Goal: Leave review/rating: Share an evaluation or opinion about a product, service, or content

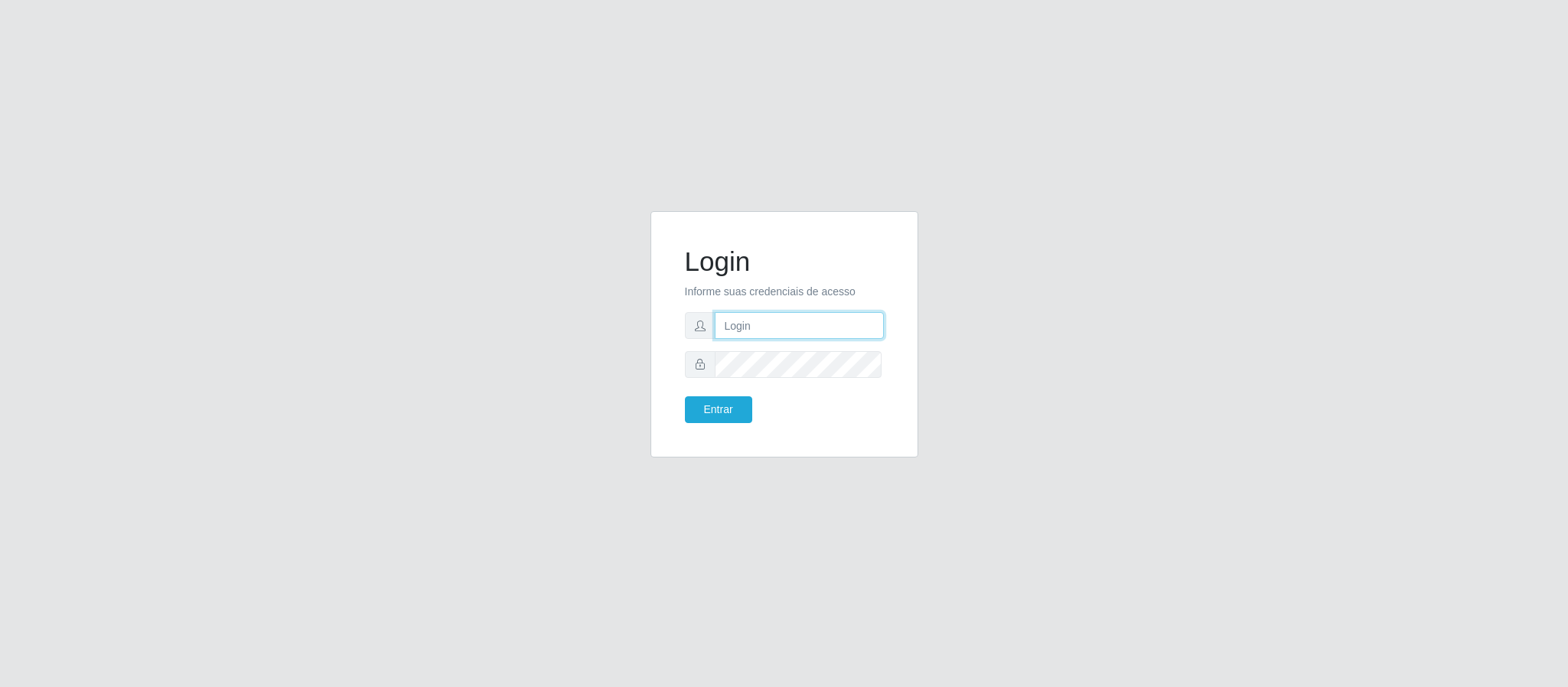
drag, startPoint x: 0, startPoint y: 0, endPoint x: 756, endPoint y: 329, distance: 824.5
click at [756, 329] on input "text" at bounding box center [799, 326] width 169 height 26
type input "[PERSON_NAME]"
click at [733, 411] on button "Entrar" at bounding box center [718, 410] width 67 height 26
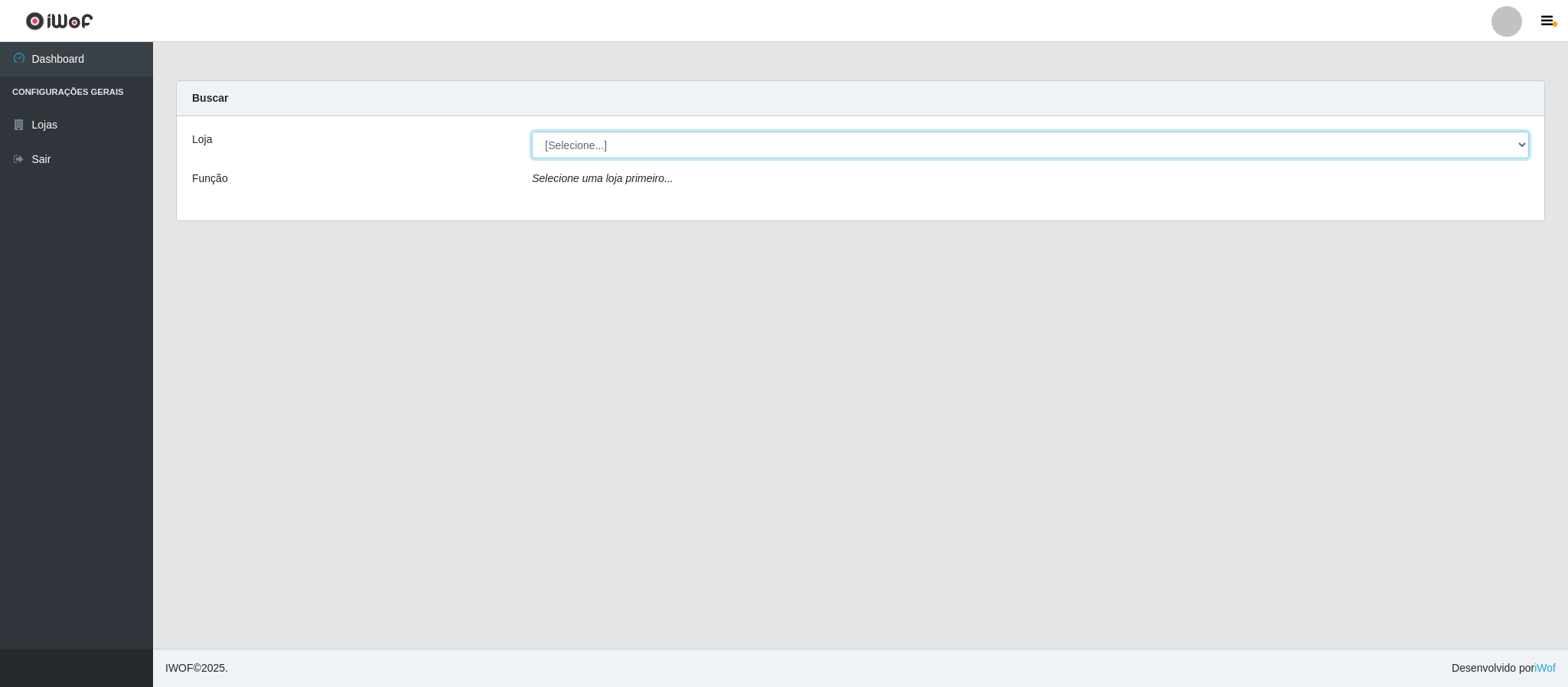
click at [1520, 148] on select "[Selecione...] Queiroz Atacadão - Coophab" at bounding box center [1031, 145] width 997 height 26
select select "463"
click at [532, 132] on select "[Selecione...] Queiroz Atacadão - Coophab" at bounding box center [1031, 145] width 997 height 26
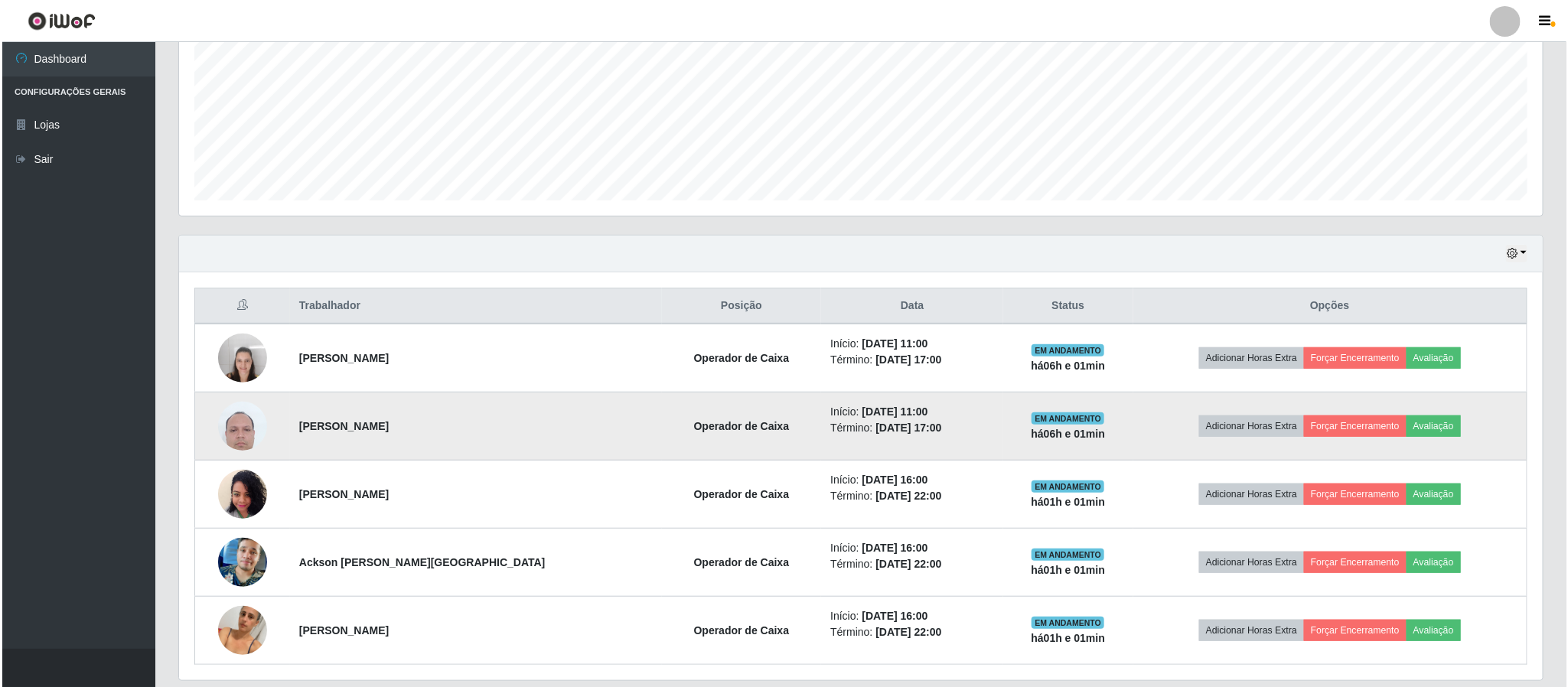
scroll to position [403, 0]
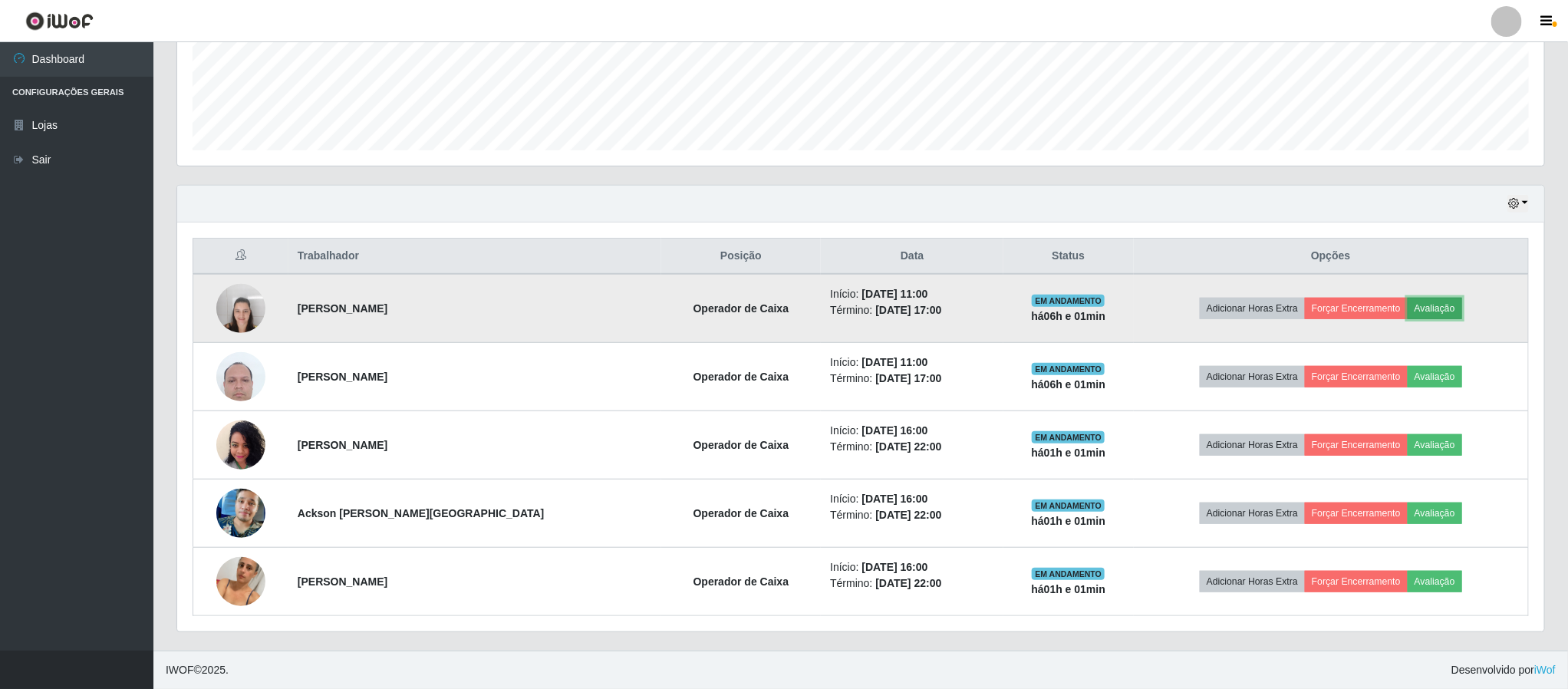
click at [1444, 309] on button "Avaliação" at bounding box center [1435, 309] width 55 height 22
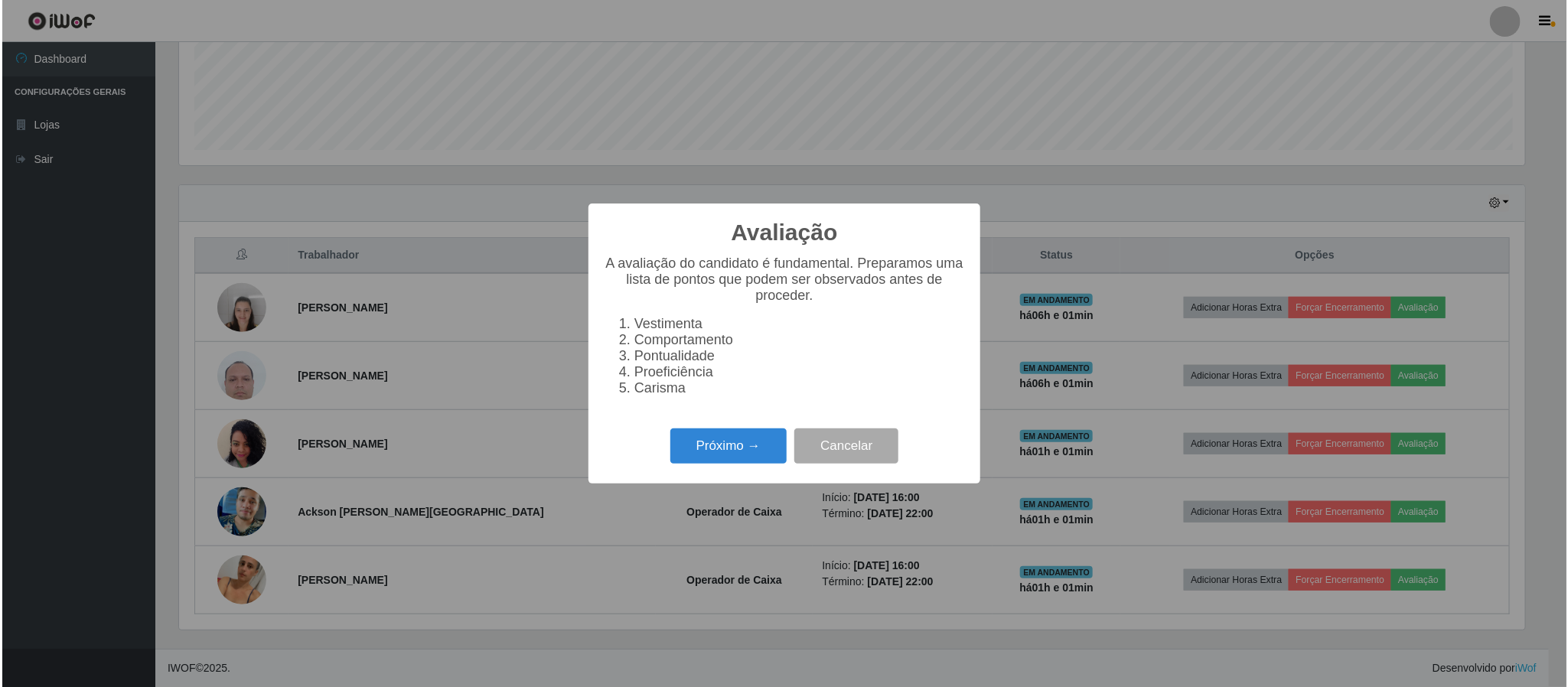
scroll to position [319, 1350]
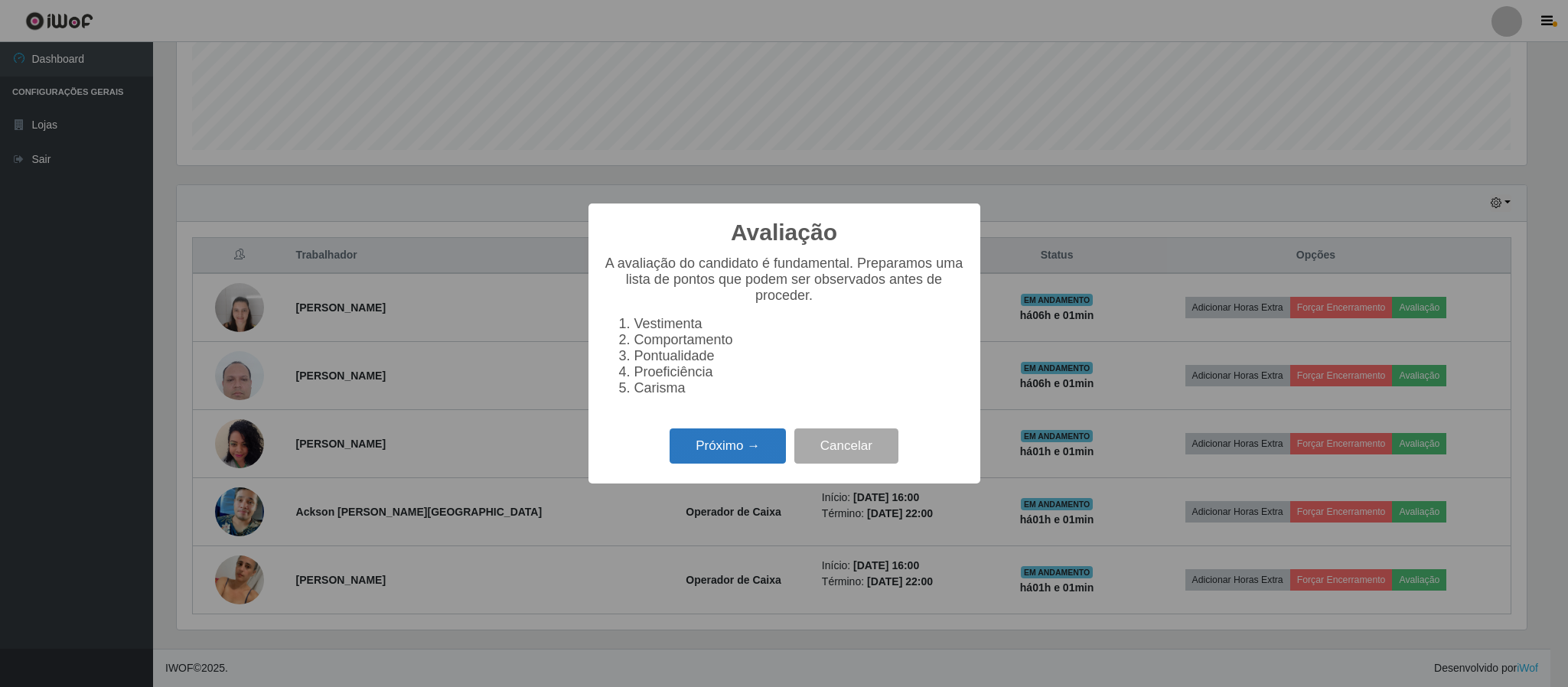
click at [719, 449] on button "Próximo →" at bounding box center [728, 446] width 116 height 36
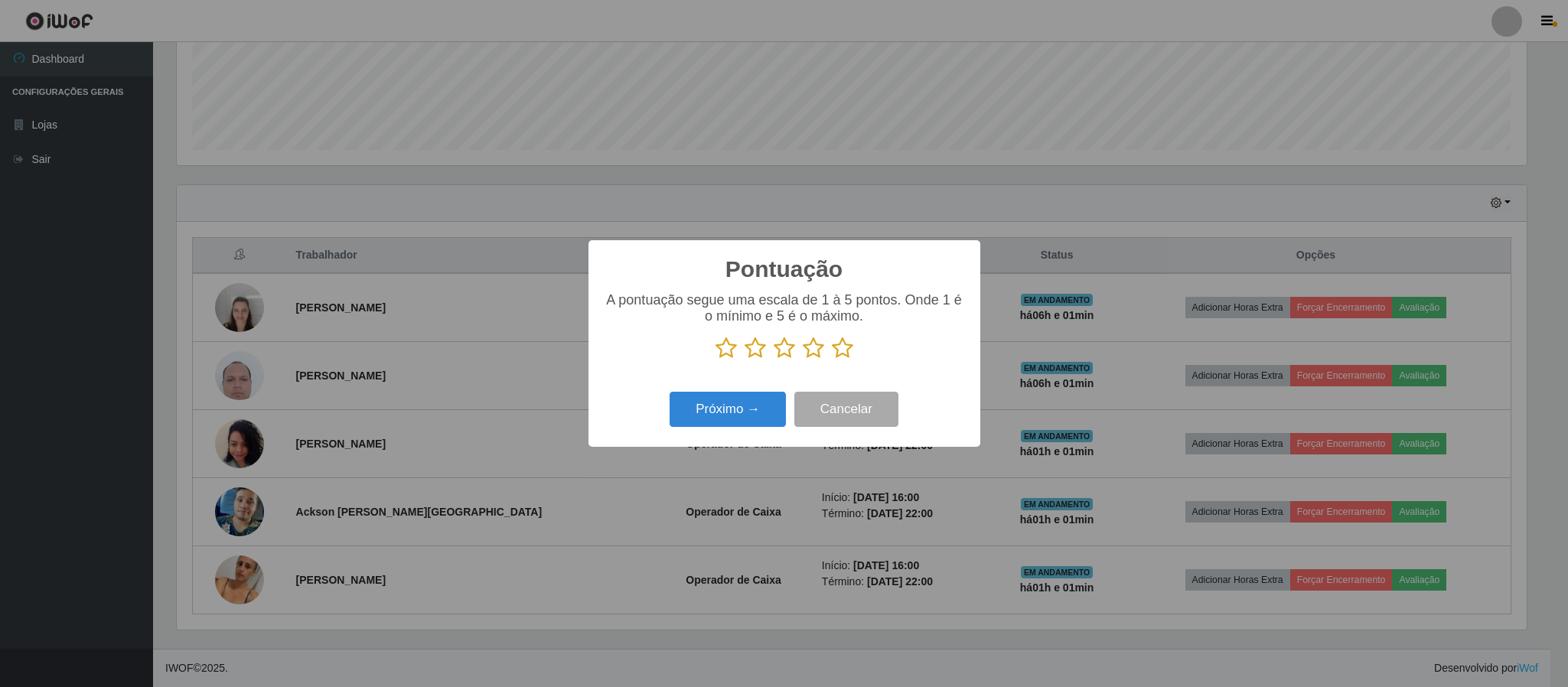
click at [841, 349] on icon at bounding box center [843, 347] width 22 height 23
click at [832, 360] on input "radio" at bounding box center [832, 360] width 0 height 0
click at [749, 407] on button "Próximo →" at bounding box center [728, 410] width 116 height 36
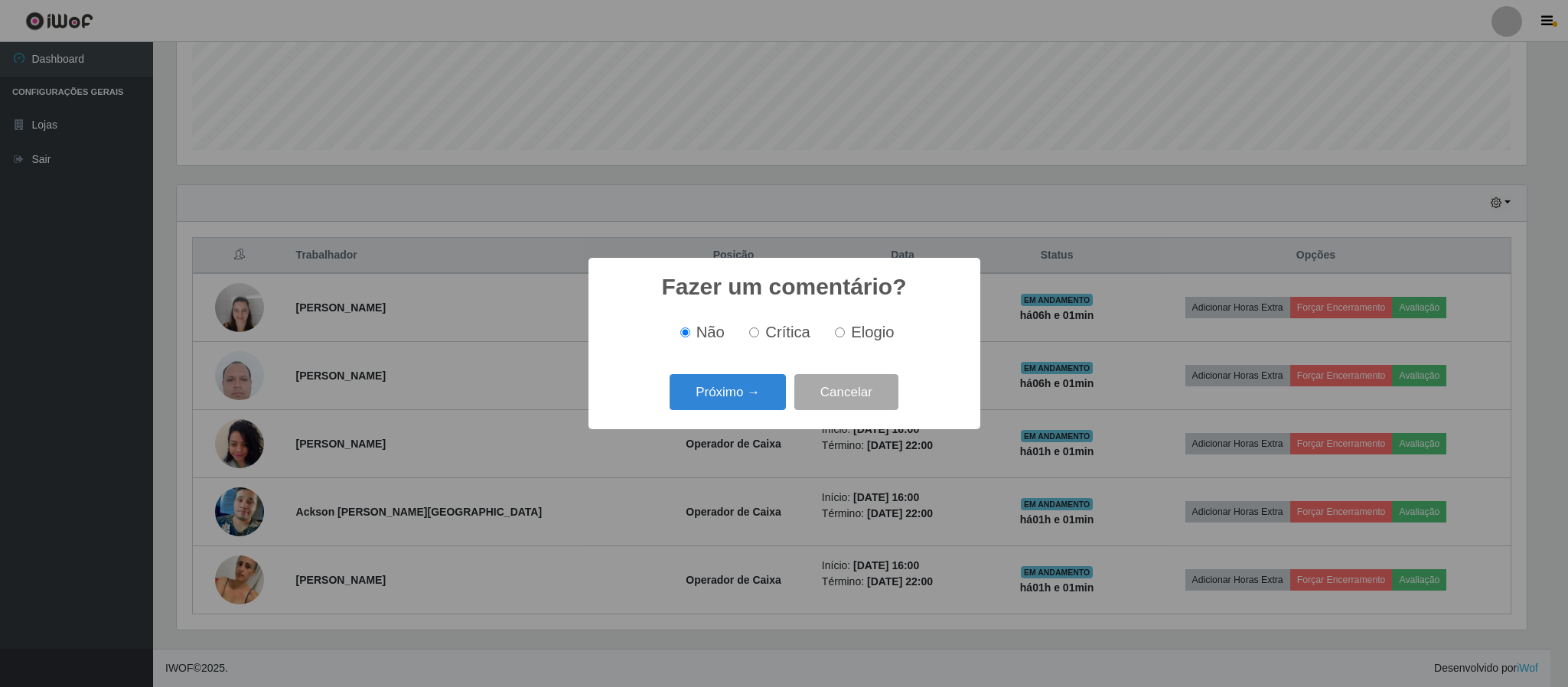
click at [866, 330] on span "Elogio" at bounding box center [872, 333] width 43 height 17
click at [845, 330] on input "Elogio" at bounding box center [840, 333] width 10 height 10
radio input "true"
click at [728, 390] on button "Próximo →" at bounding box center [728, 392] width 116 height 36
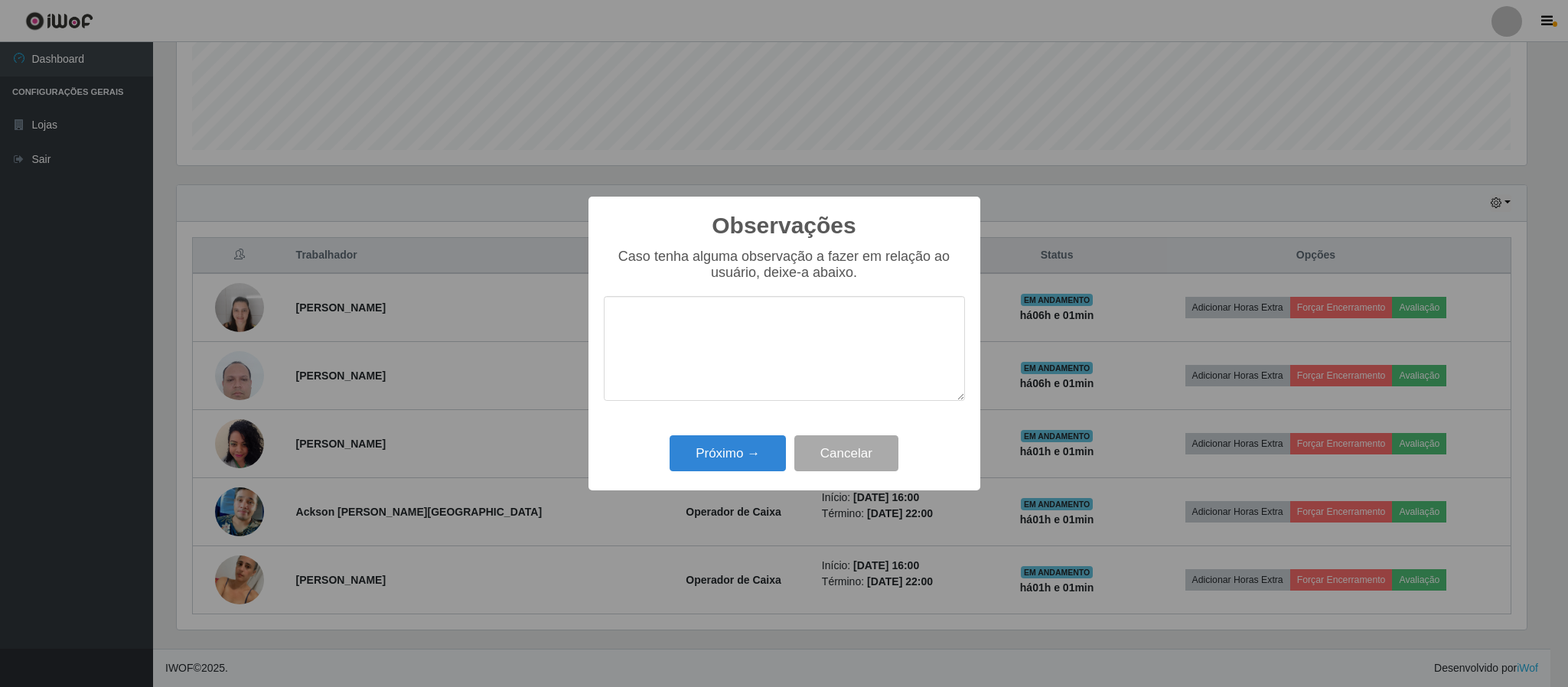
click at [701, 324] on textarea at bounding box center [784, 348] width 361 height 105
type textarea "Otimo atendimento"
click at [731, 446] on button "Próximo →" at bounding box center [728, 453] width 116 height 36
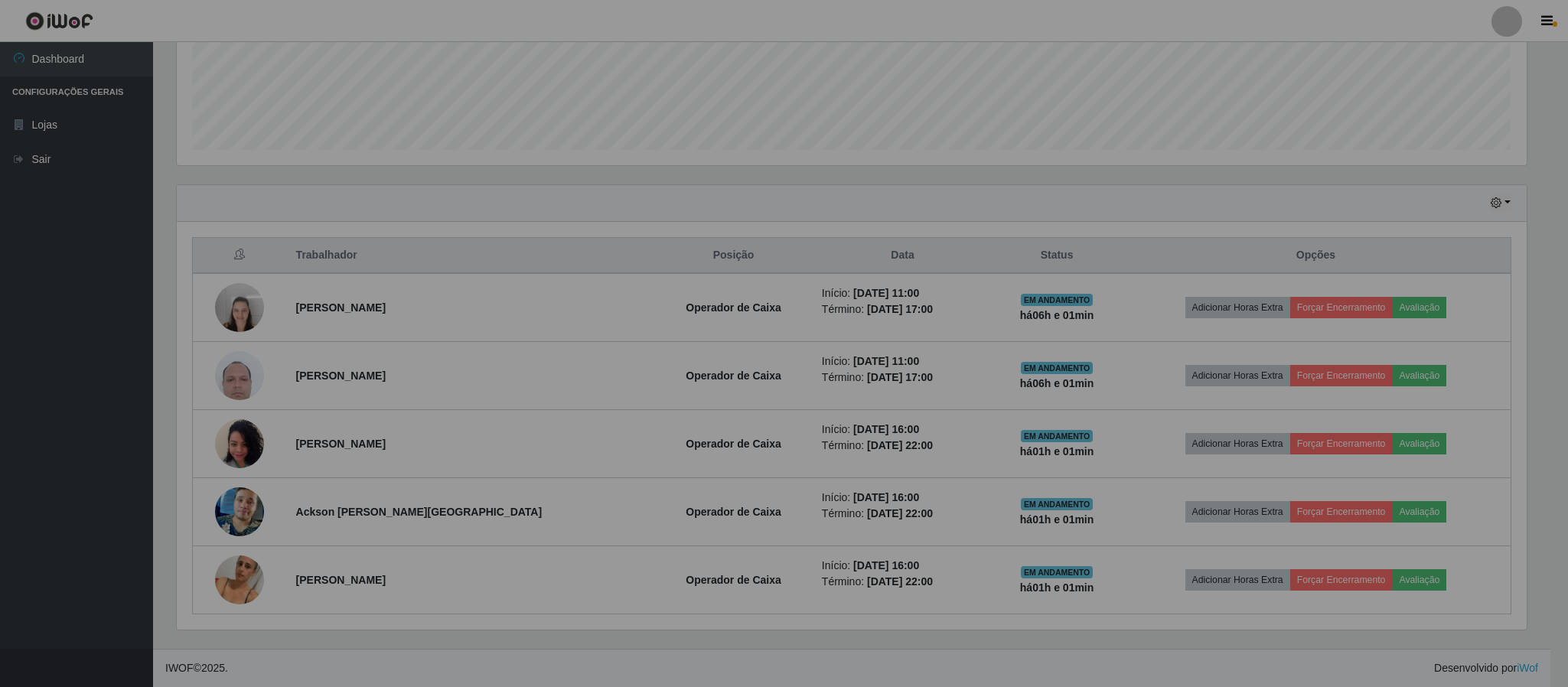
scroll to position [319, 1362]
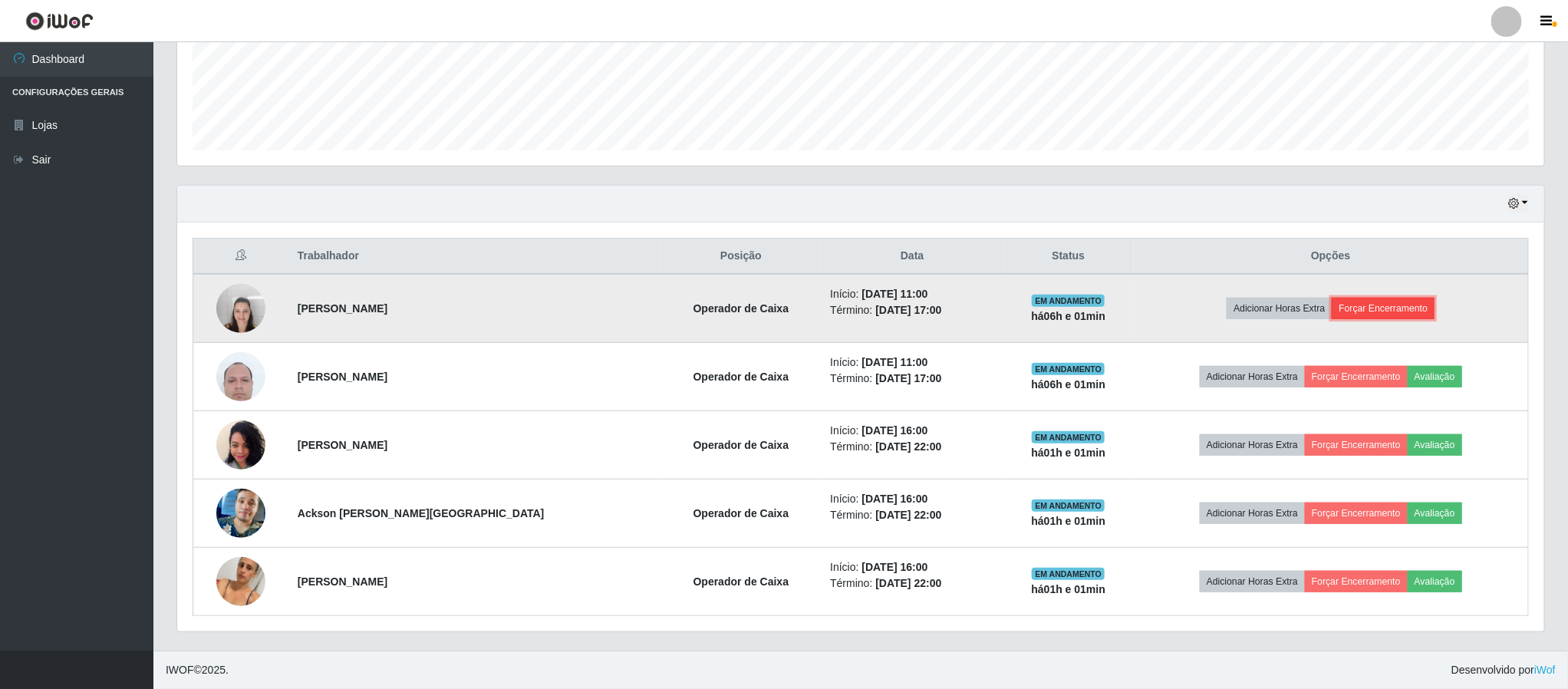
click at [1365, 309] on button "Forçar Encerramento" at bounding box center [1384, 309] width 103 height 22
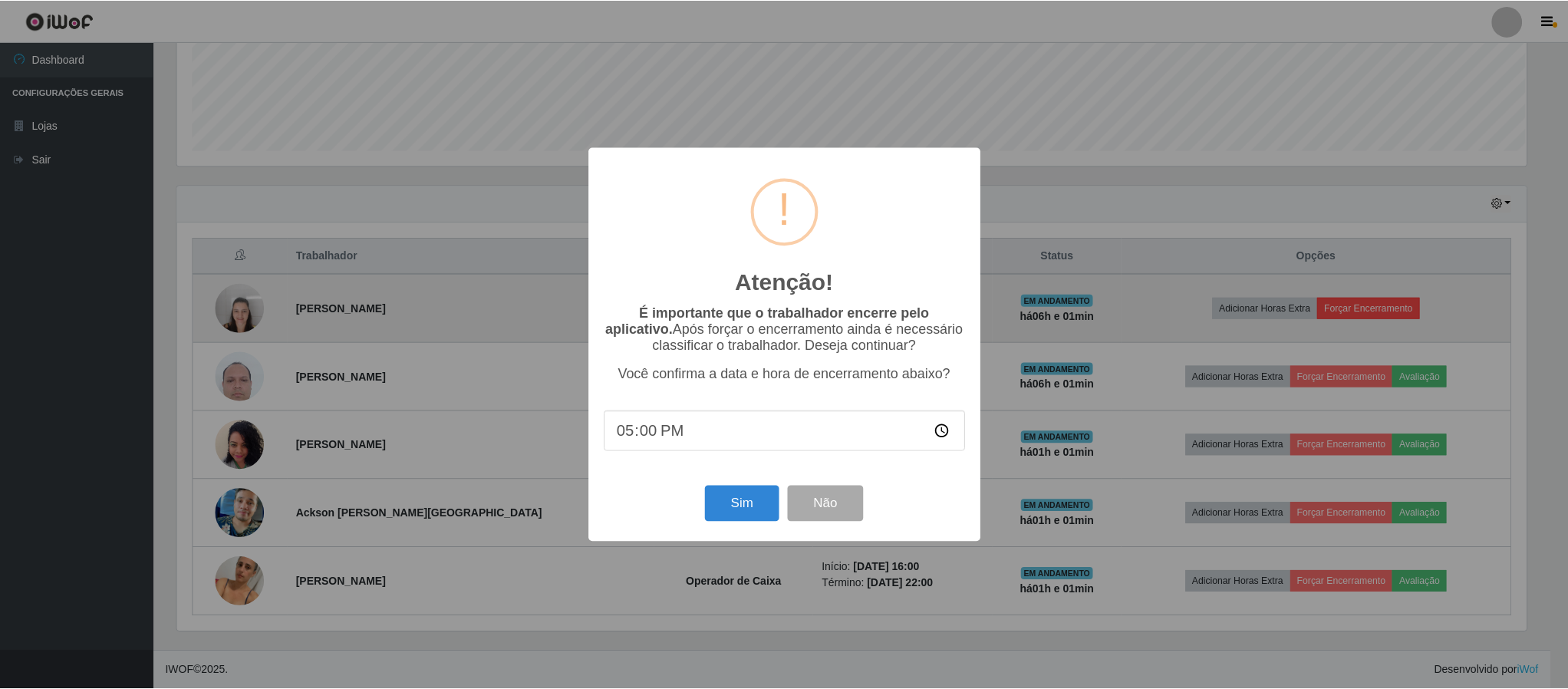
scroll to position [320, 1353]
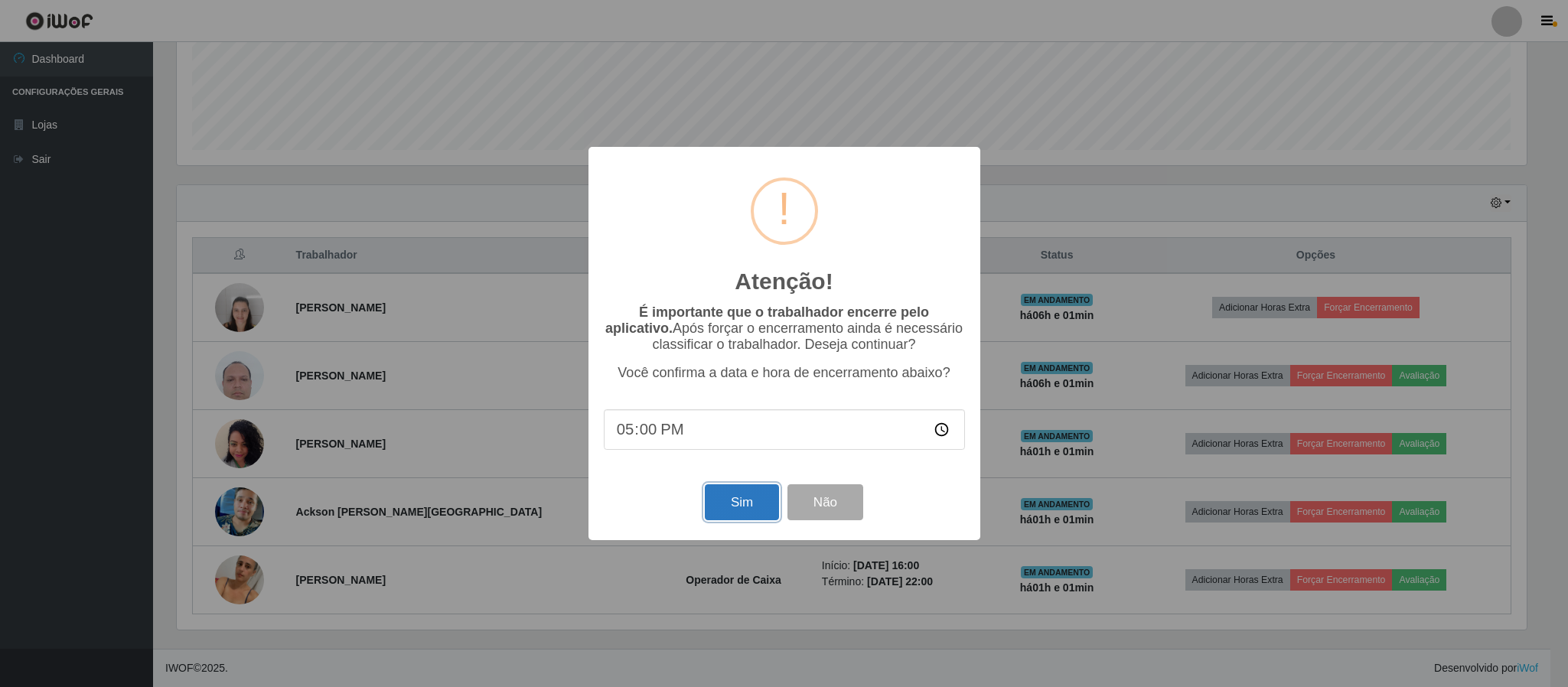
click at [744, 503] on button "Sim" at bounding box center [742, 502] width 74 height 36
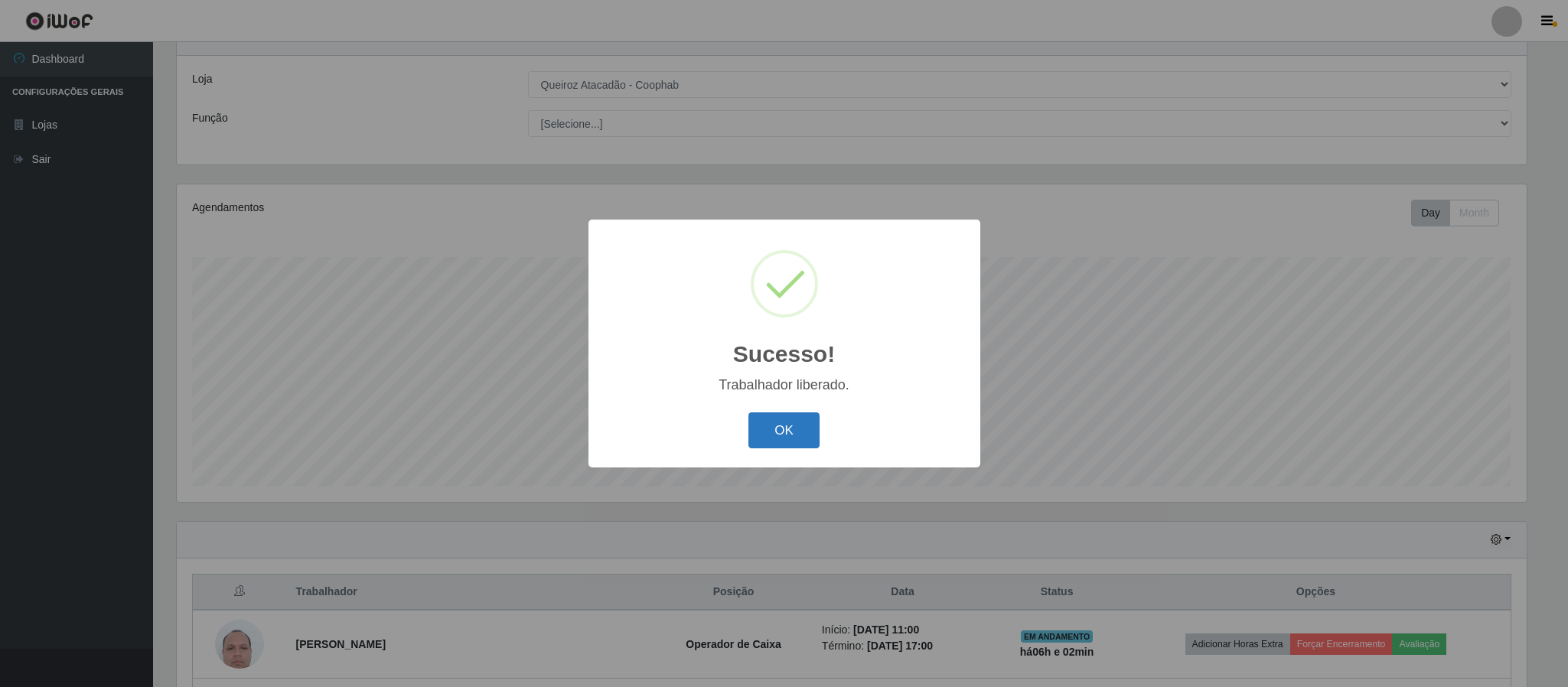
click at [798, 432] on button "OK" at bounding box center [784, 431] width 71 height 36
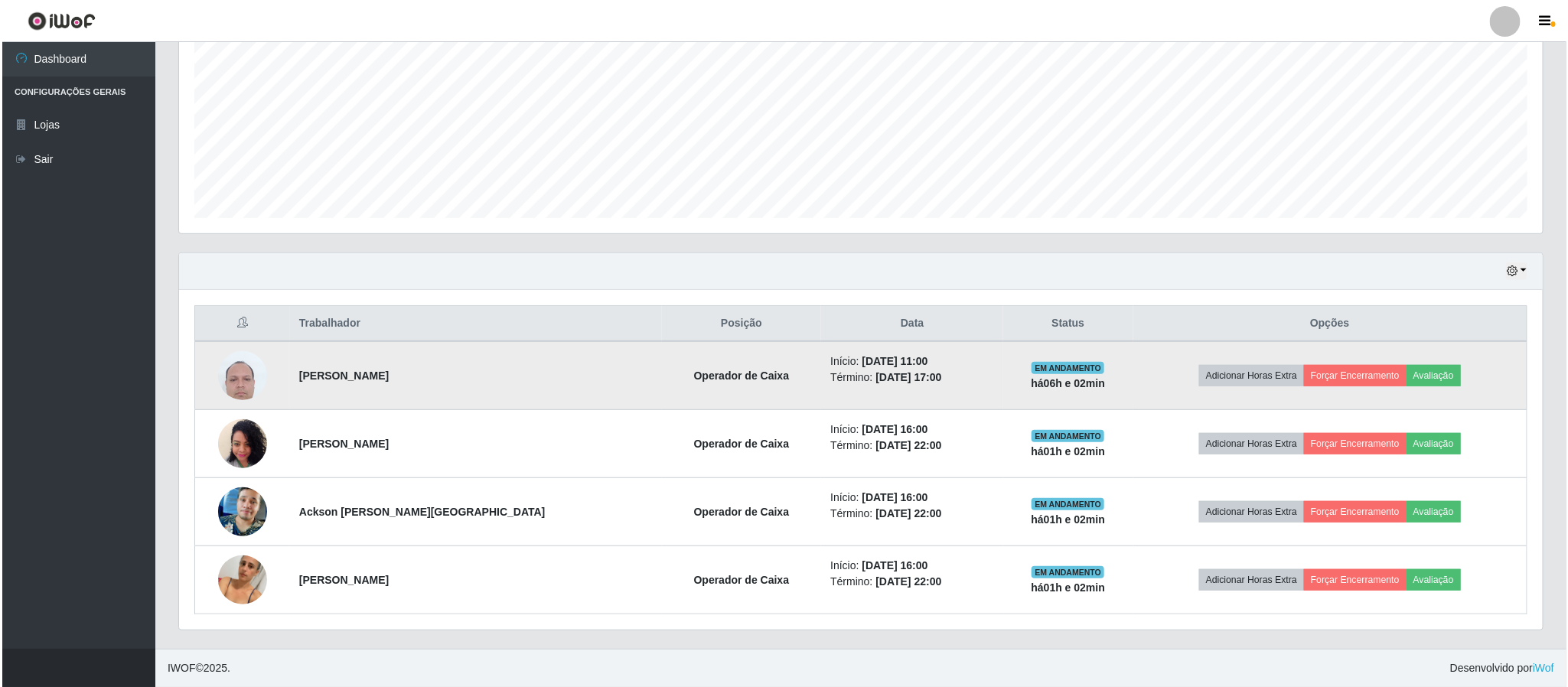
scroll to position [333, 0]
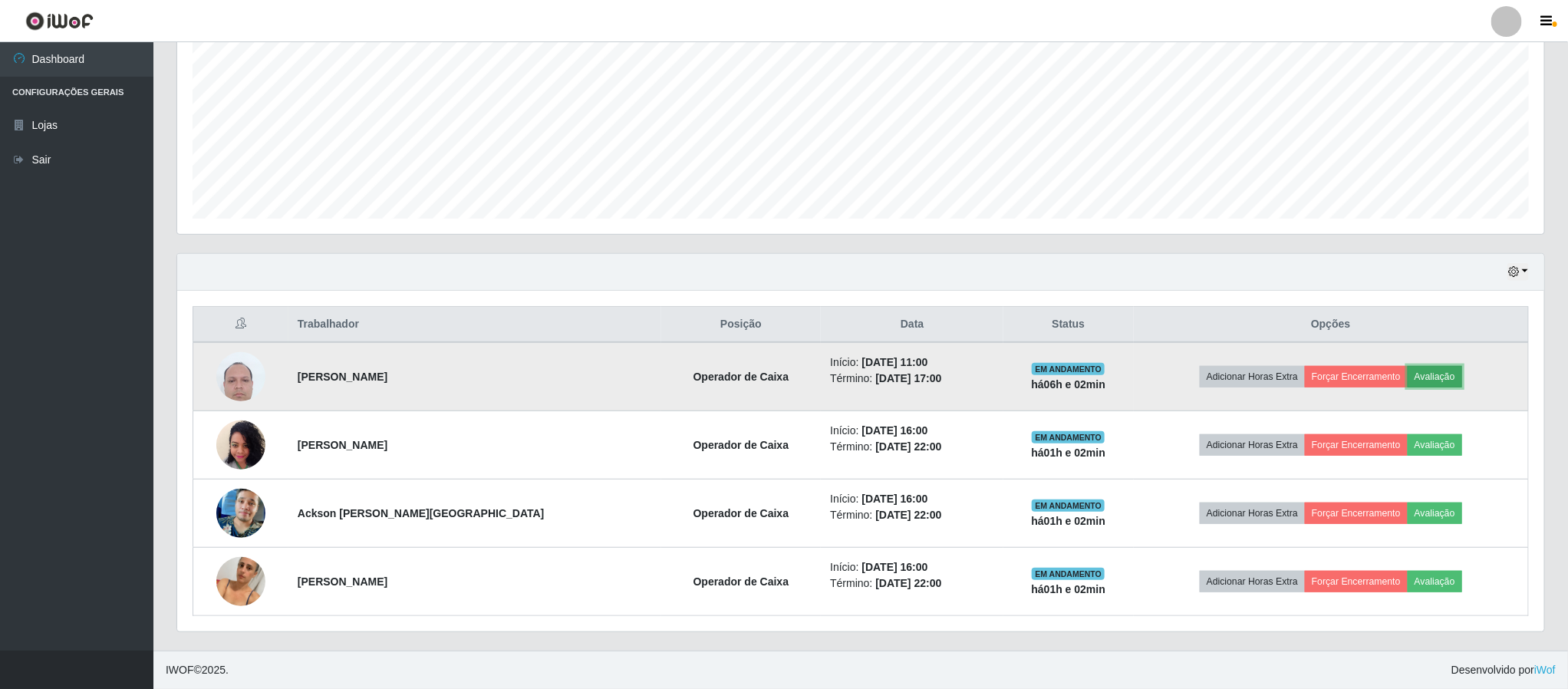
click at [1443, 373] on button "Avaliação" at bounding box center [1435, 377] width 55 height 22
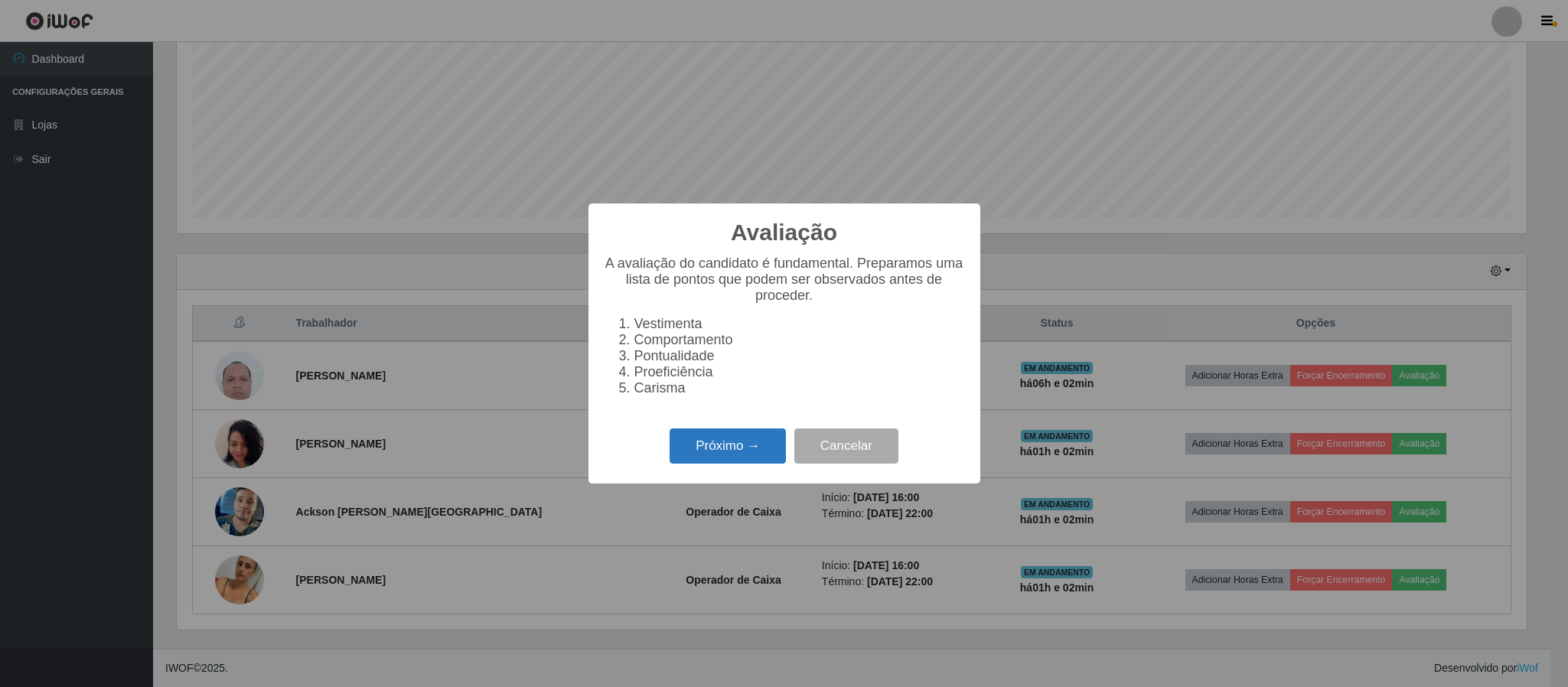
click at [753, 457] on button "Próximo →" at bounding box center [728, 446] width 116 height 36
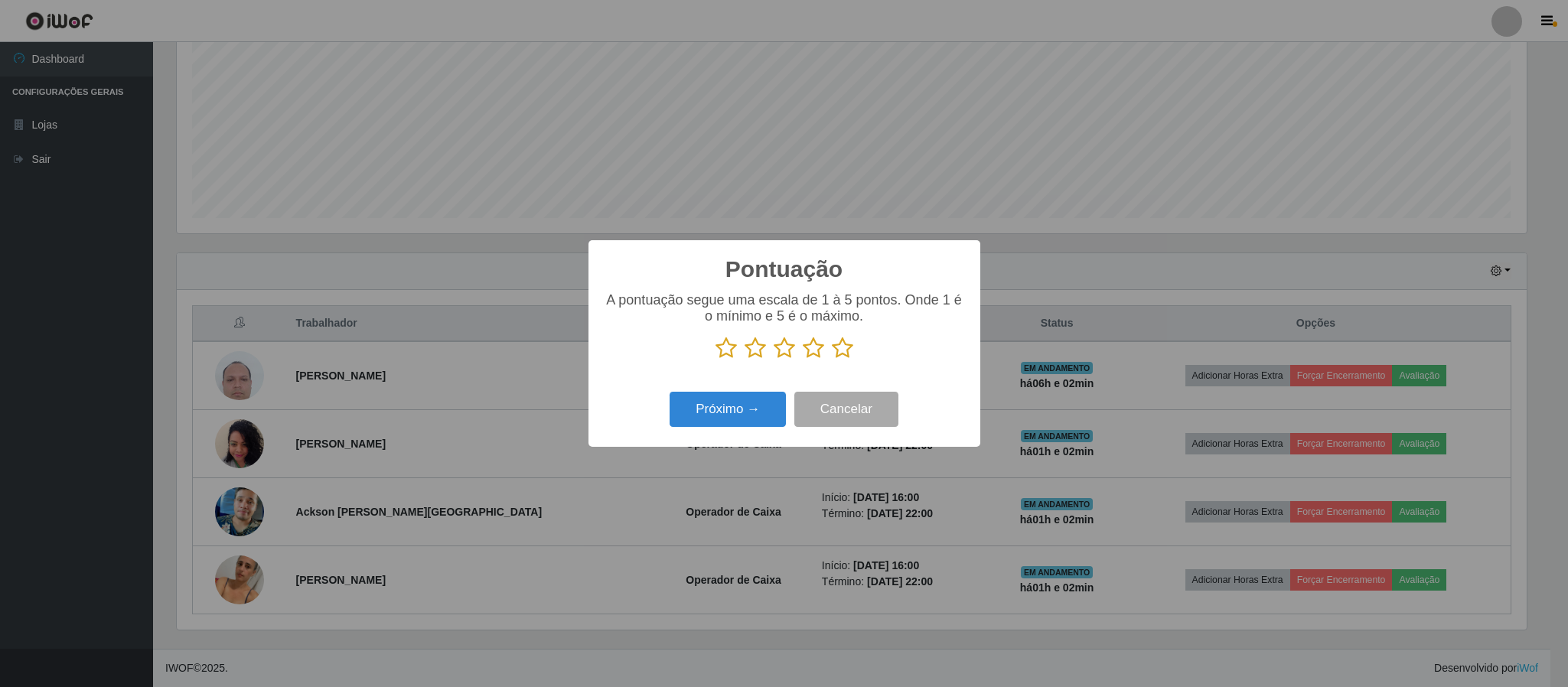
click at [845, 354] on icon at bounding box center [843, 347] width 22 height 23
click at [832, 360] on input "radio" at bounding box center [832, 360] width 0 height 0
click at [725, 425] on button "Próximo →" at bounding box center [728, 410] width 116 height 36
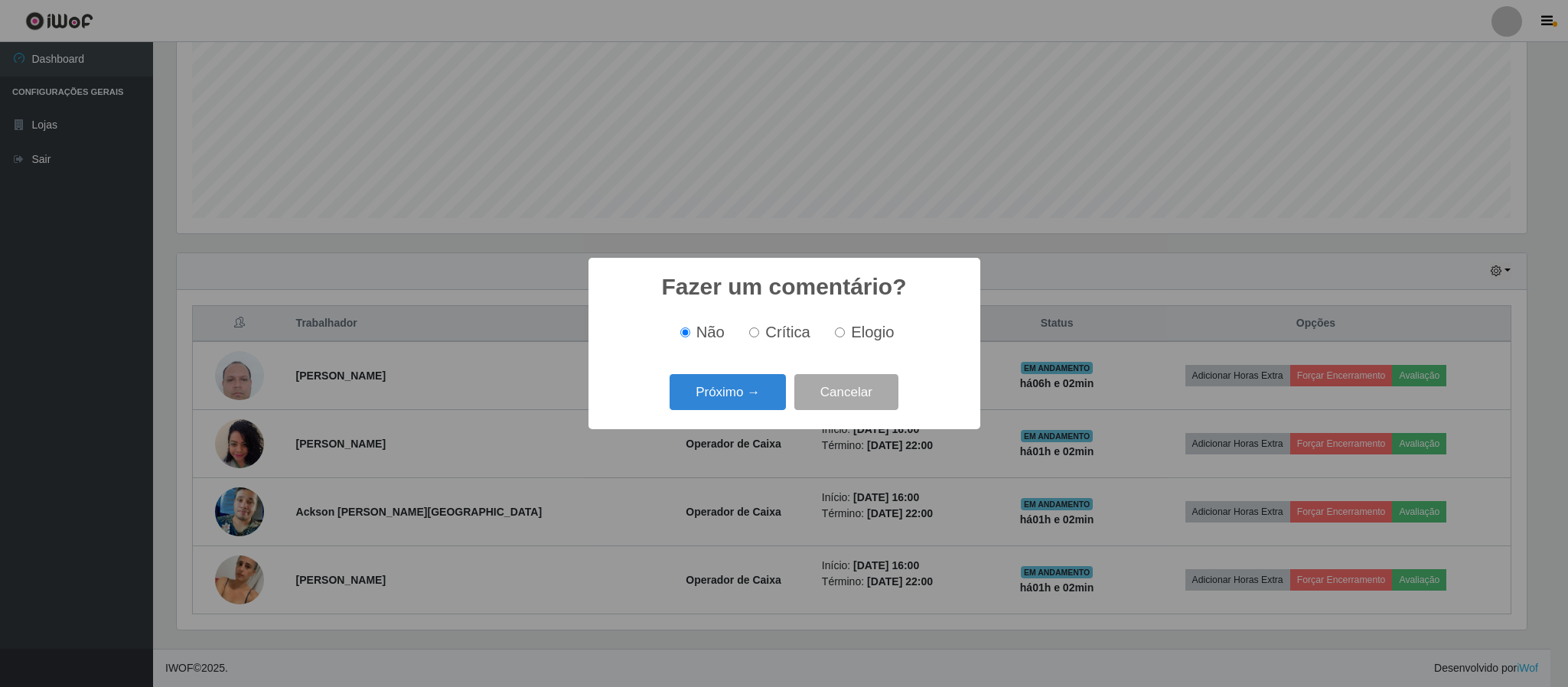
click at [858, 337] on span "Elogio" at bounding box center [872, 333] width 43 height 17
click at [845, 337] on input "Elogio" at bounding box center [840, 333] width 10 height 10
radio input "true"
click at [726, 393] on button "Próximo →" at bounding box center [728, 392] width 116 height 36
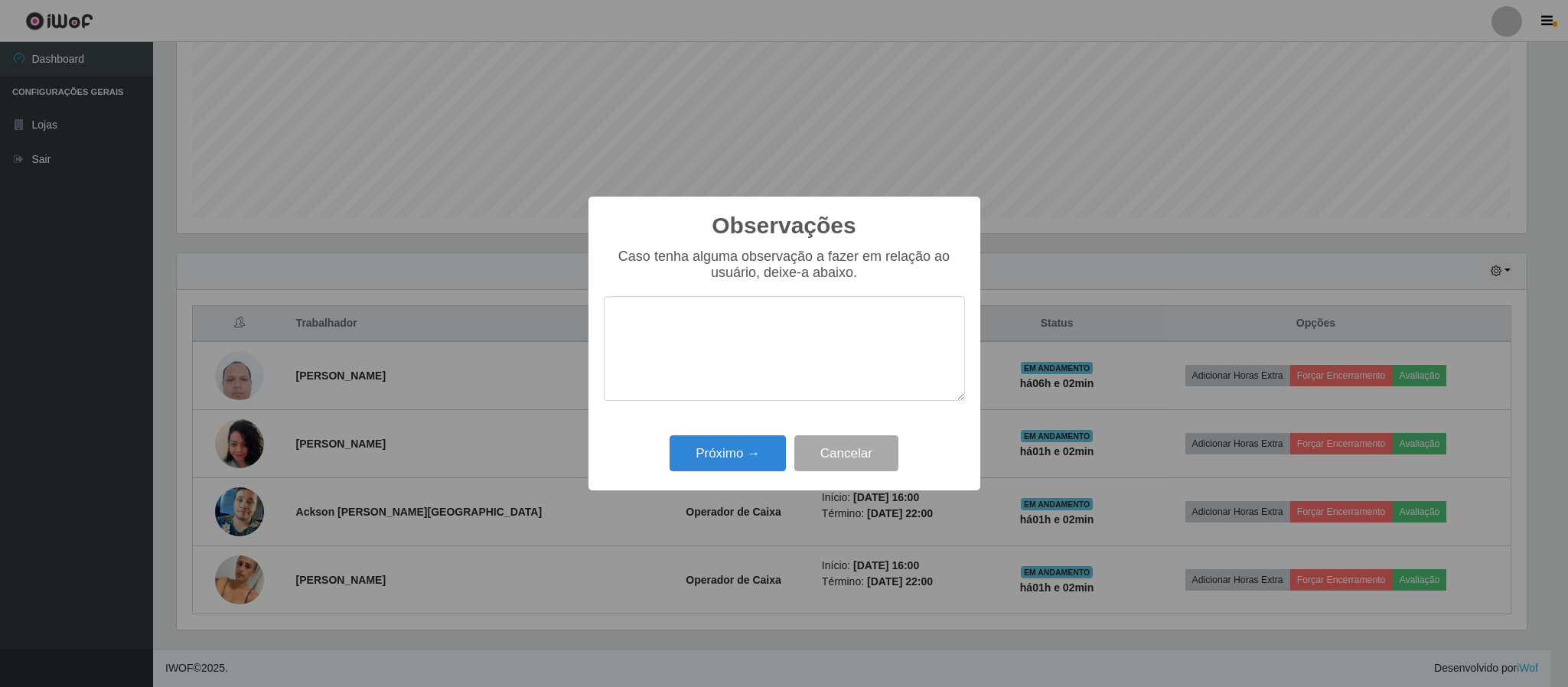
click at [691, 347] on textarea at bounding box center [784, 348] width 361 height 105
type textarea "Otimo atendimento"
click at [707, 456] on button "Próximo →" at bounding box center [728, 453] width 116 height 36
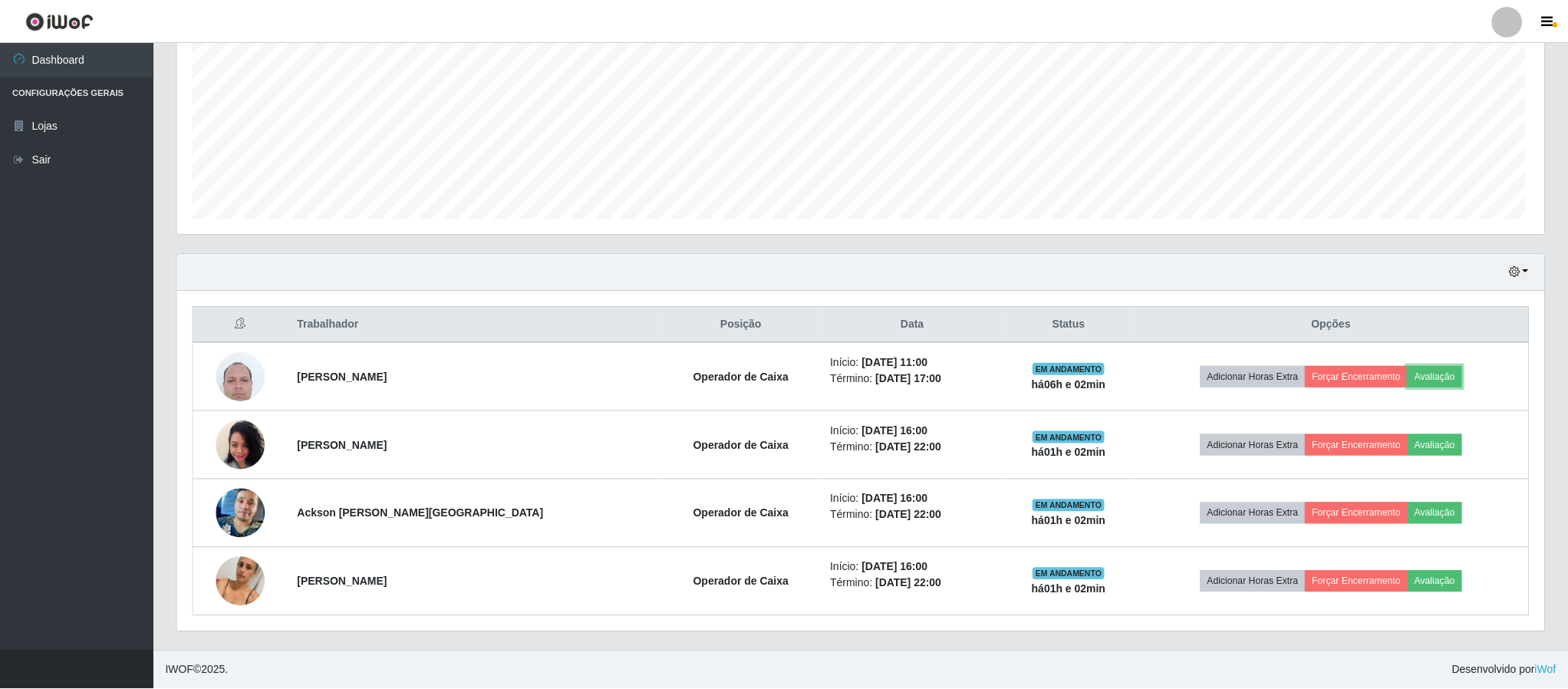
scroll to position [320, 1366]
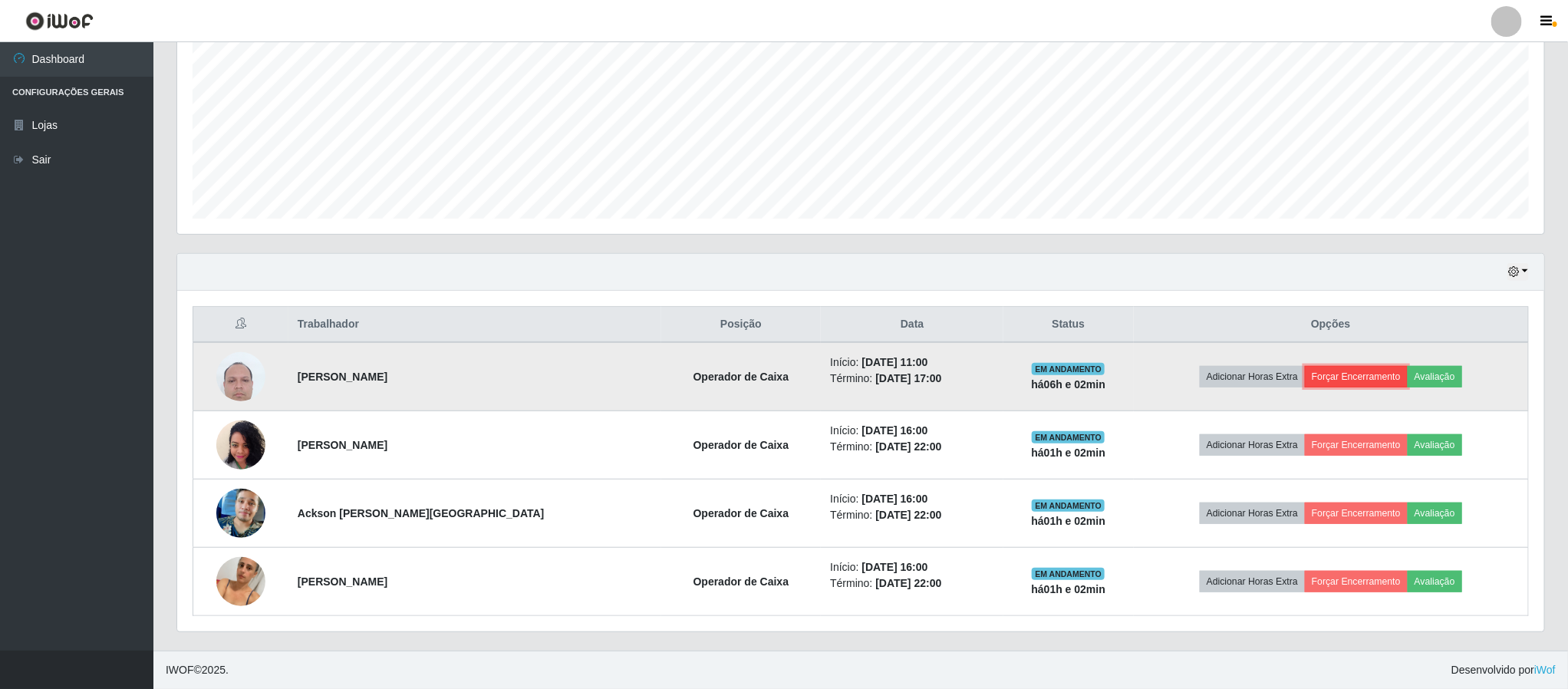
click at [1342, 375] on button "Forçar Encerramento" at bounding box center [1356, 377] width 103 height 22
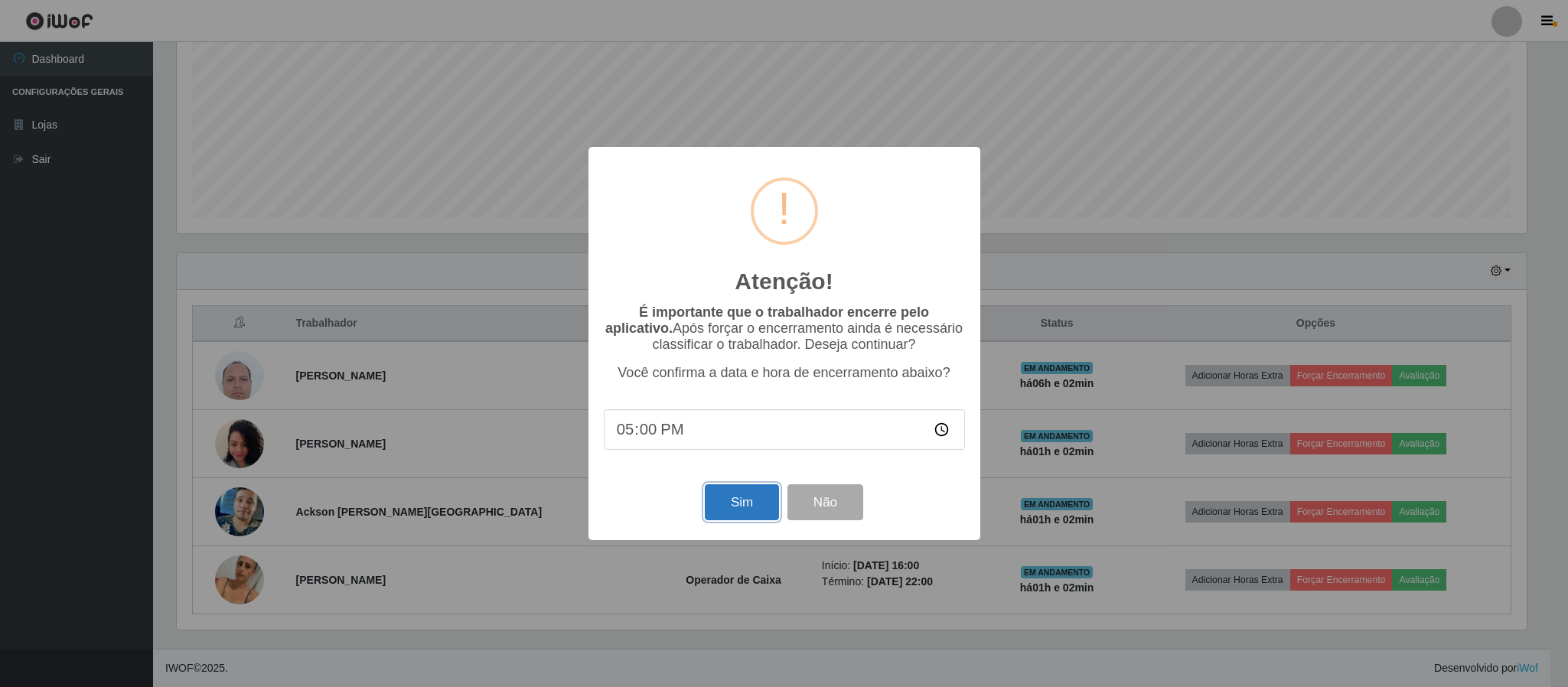
click at [749, 496] on button "Sim" at bounding box center [742, 502] width 74 height 36
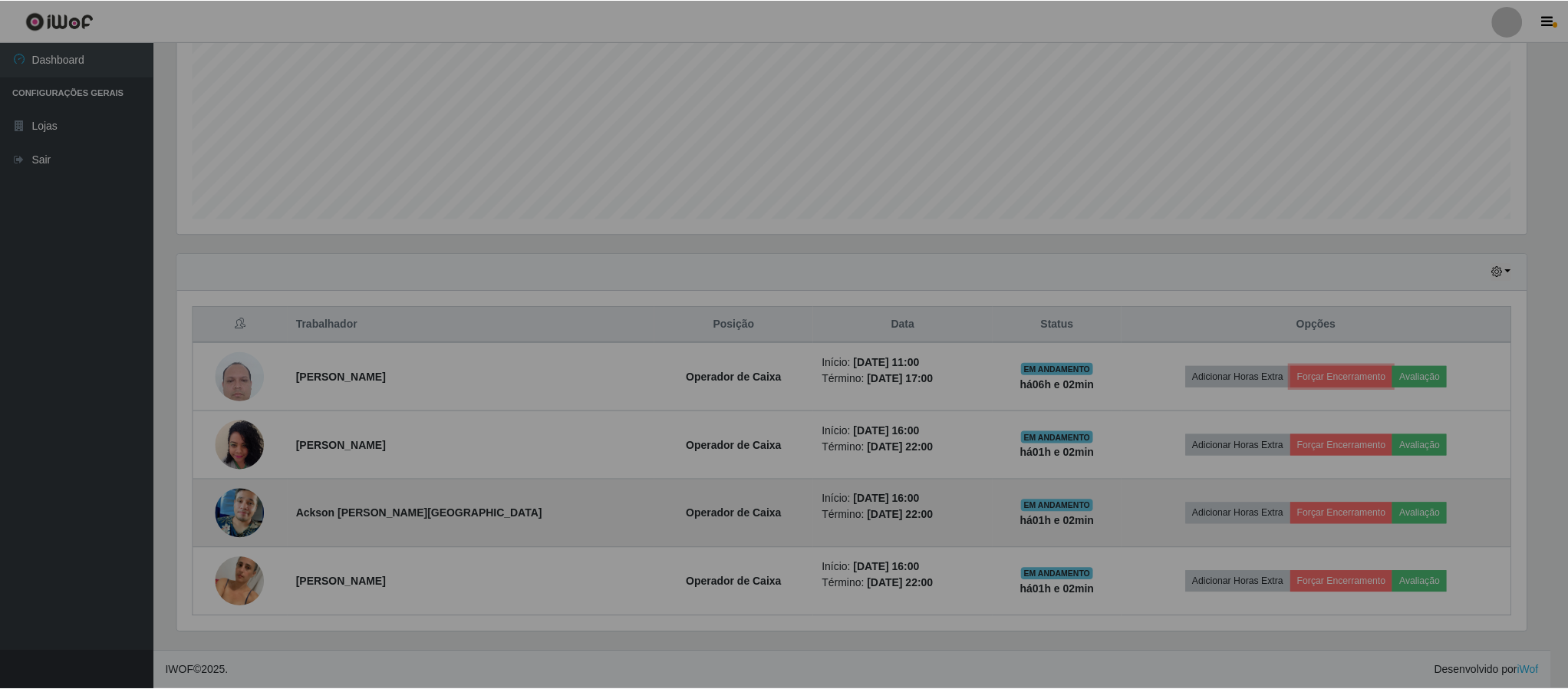
scroll to position [0, 0]
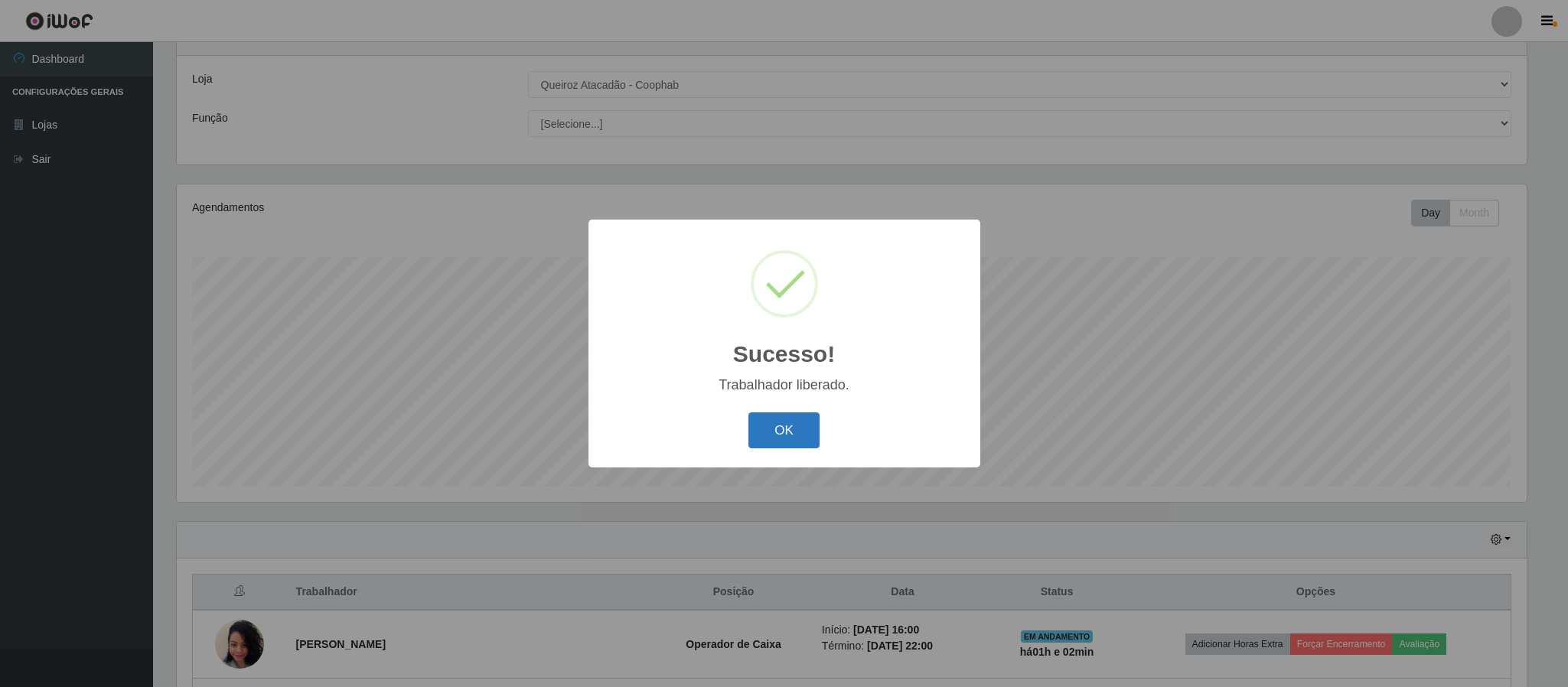
click at [786, 430] on button "OK" at bounding box center [784, 431] width 71 height 36
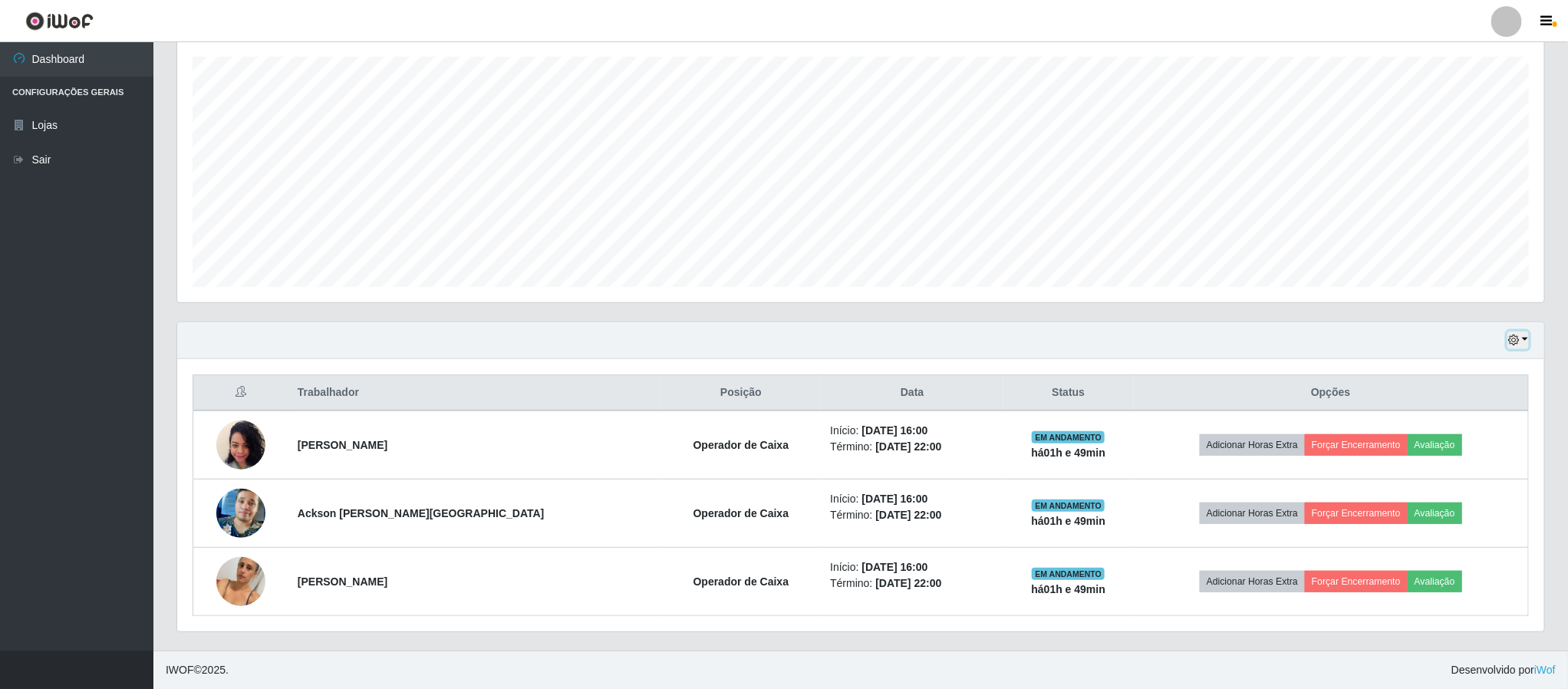
click at [1513, 337] on icon "button" at bounding box center [1514, 340] width 11 height 11
click at [1451, 402] on button "1 dia" at bounding box center [1466, 400] width 121 height 32
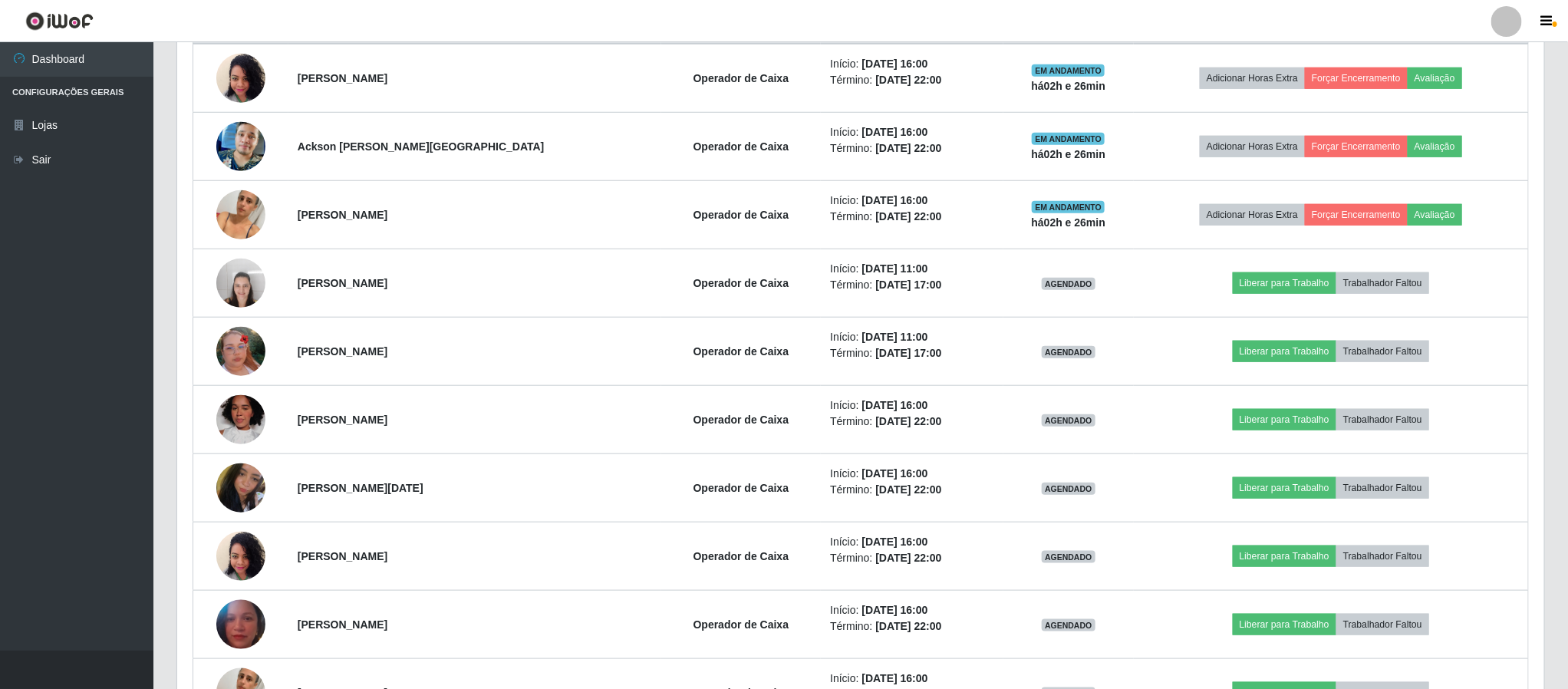
scroll to position [516, 0]
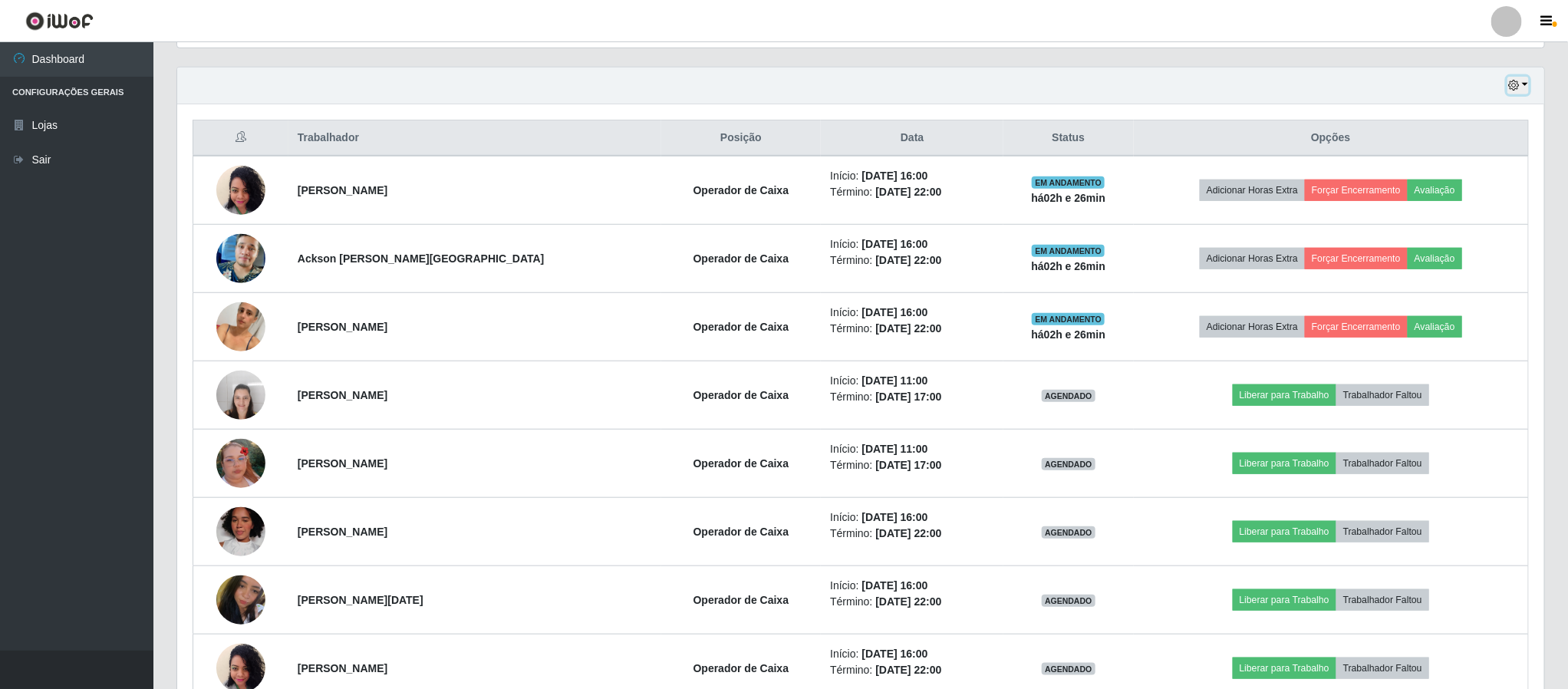
click at [1522, 84] on button "button" at bounding box center [1519, 85] width 22 height 18
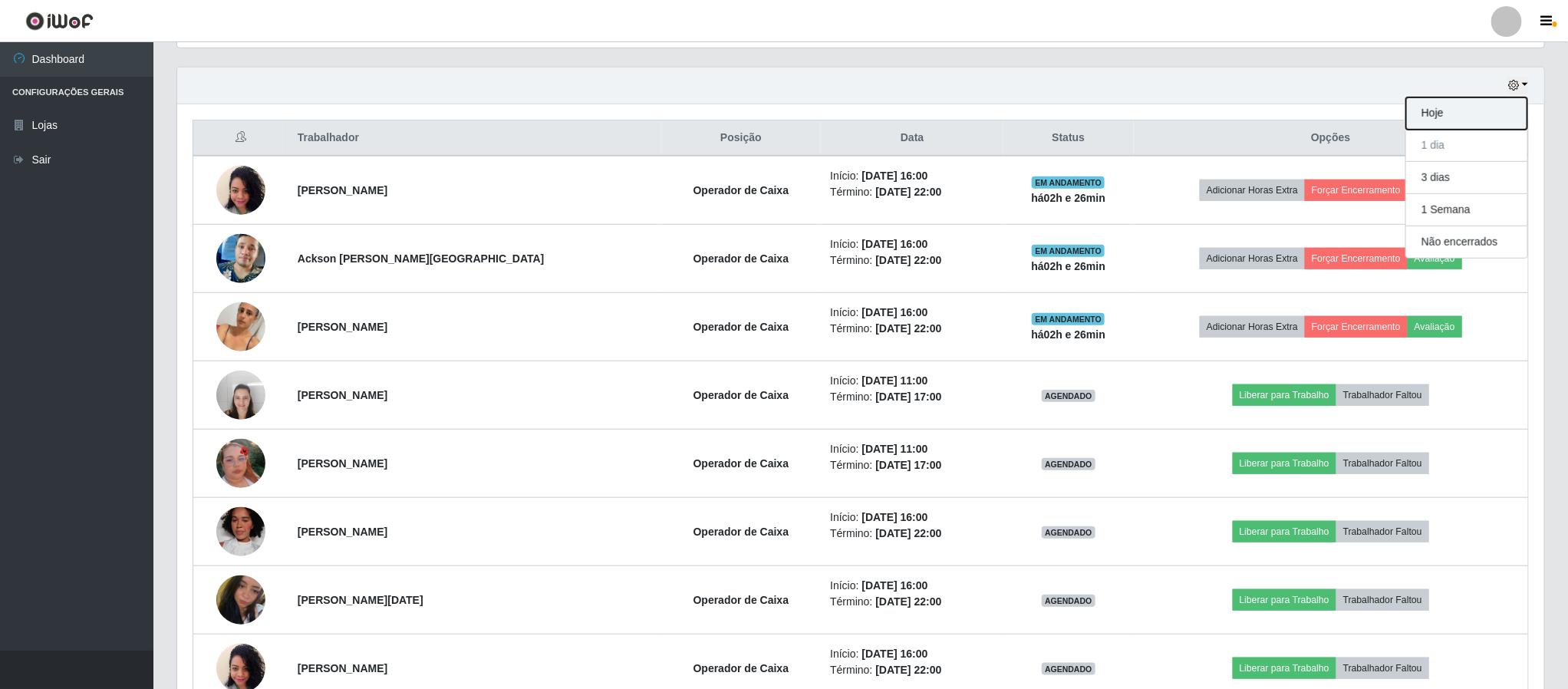
click at [1445, 109] on button "Hoje" at bounding box center [1466, 113] width 121 height 32
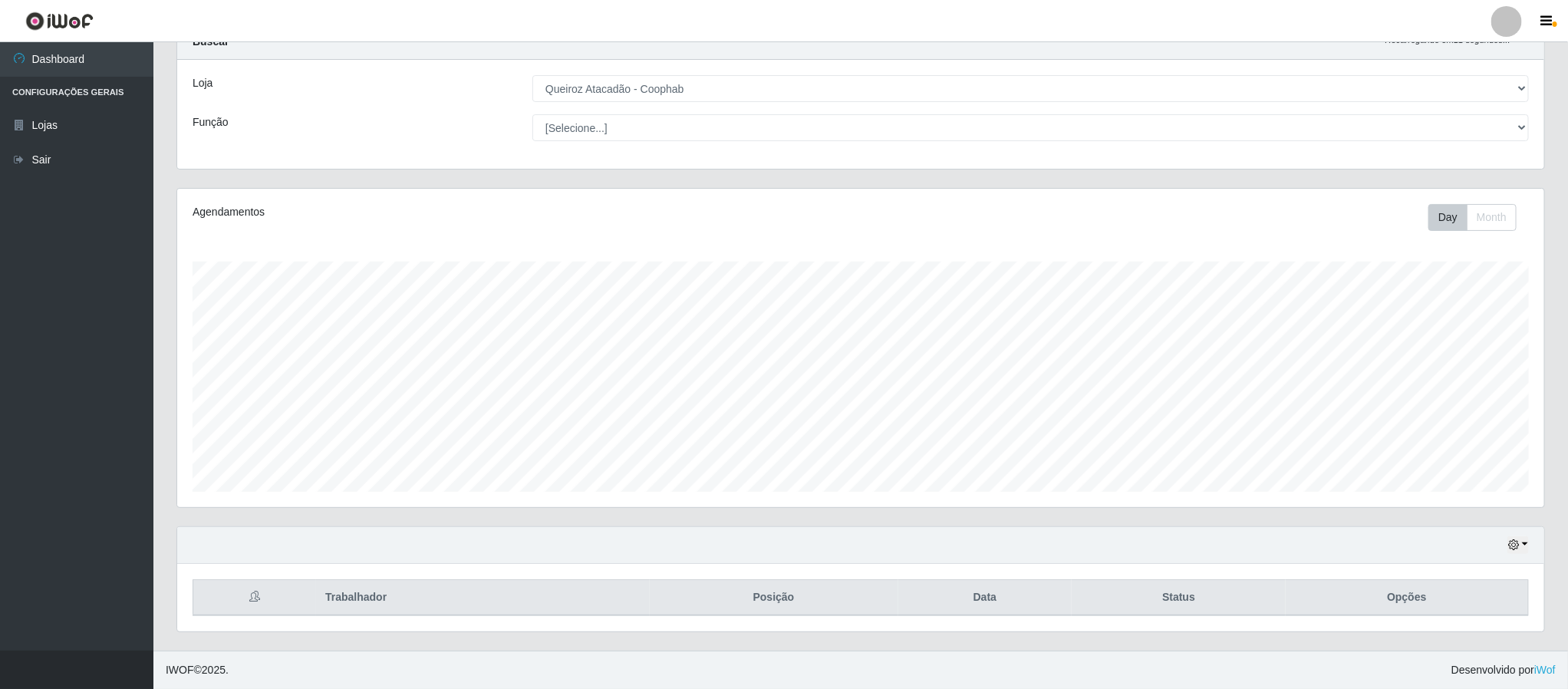
scroll to position [267, 0]
